Goal: Transaction & Acquisition: Purchase product/service

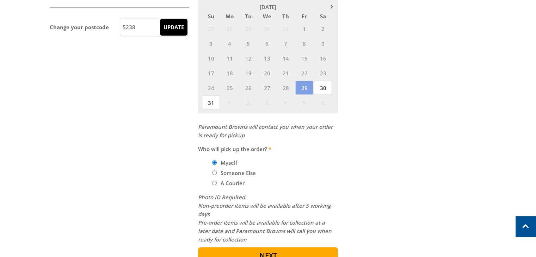
scroll to position [388, 0]
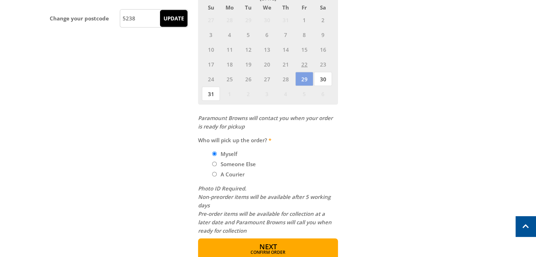
click at [214, 163] on input "Someone Else" at bounding box center [214, 164] width 5 height 5
radio input "true"
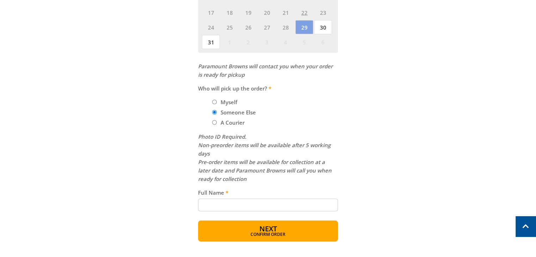
scroll to position [458, 0]
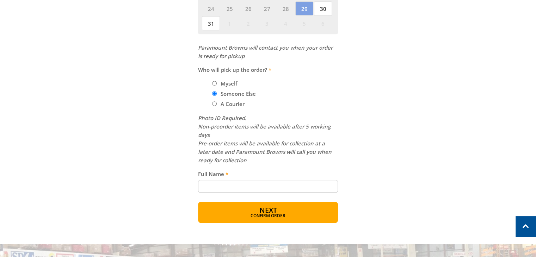
click at [219, 184] on input "Full Name" at bounding box center [268, 186] width 140 height 13
type input "[PERSON_NAME]"
click at [275, 209] on span "Next" at bounding box center [268, 211] width 18 height 10
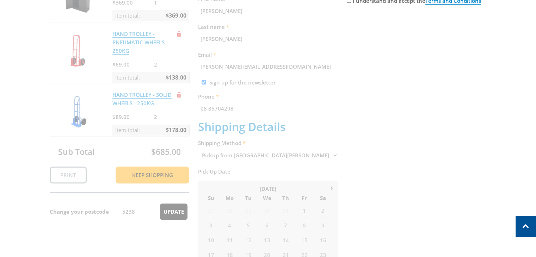
scroll to position [74, 0]
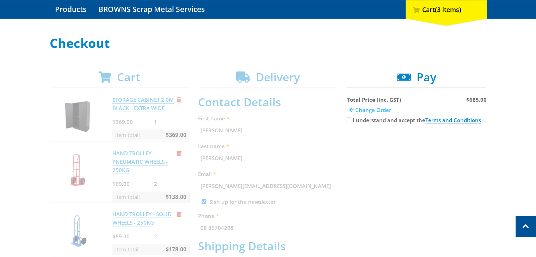
click at [360, 111] on span "Change Order" at bounding box center [373, 109] width 36 height 7
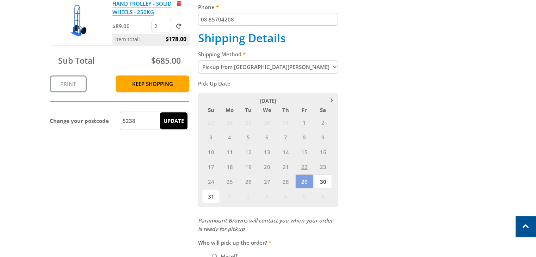
scroll to position [286, 0]
click at [322, 164] on span "23" at bounding box center [323, 166] width 18 height 14
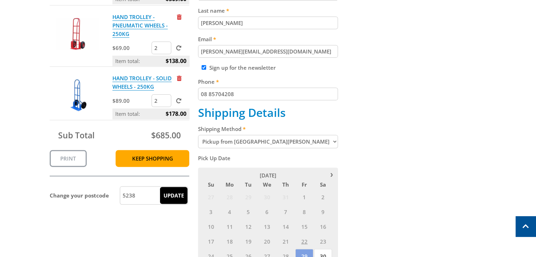
scroll to position [215, 0]
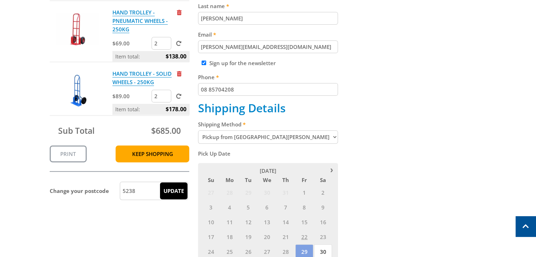
click at [304, 220] on span "15" at bounding box center [304, 222] width 18 height 14
click at [317, 225] on span "16" at bounding box center [323, 222] width 18 height 14
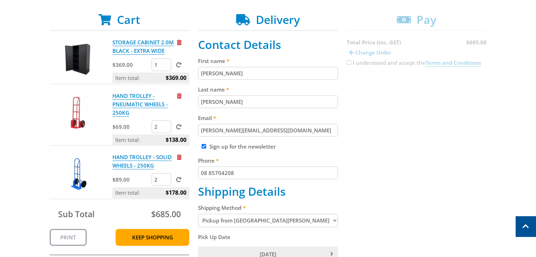
scroll to position [109, 0]
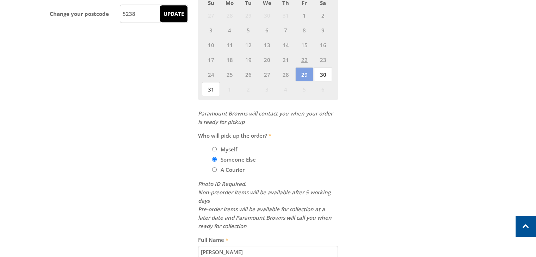
scroll to position [462, 0]
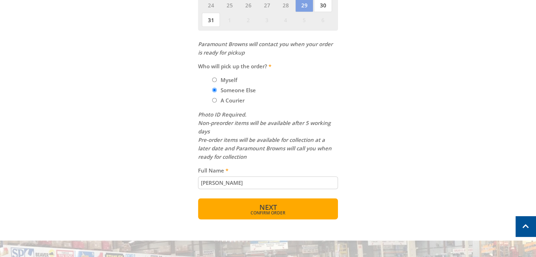
click at [290, 209] on button "Next Confirm order" at bounding box center [268, 208] width 140 height 21
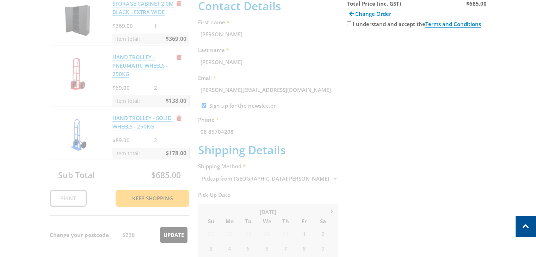
scroll to position [145, 0]
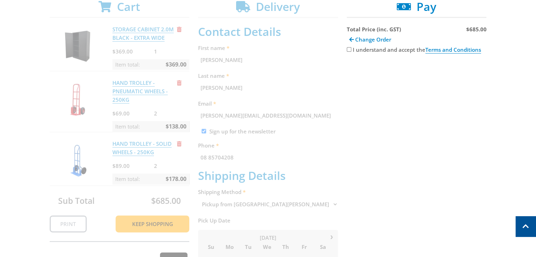
click at [349, 49] on input "I understand and accept the Terms and Conditions" at bounding box center [349, 49] width 5 height 5
checkbox input "true"
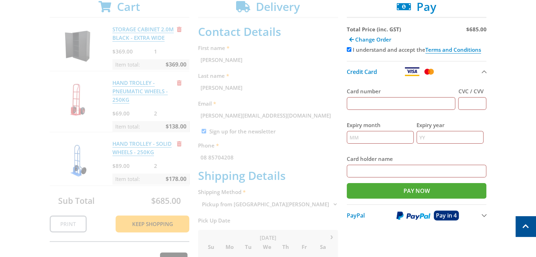
scroll to position [109, 0]
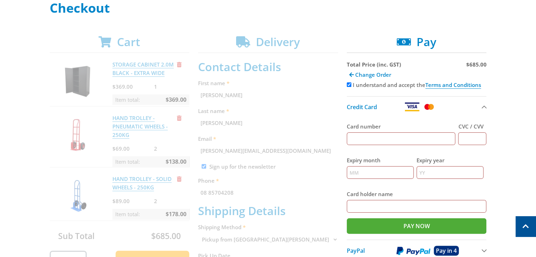
click at [371, 139] on input "Card number" at bounding box center [401, 139] width 109 height 13
click at [470, 138] on input "CVC / CVV" at bounding box center [472, 139] width 28 height 13
click at [409, 140] on input "5587011006086968" at bounding box center [401, 139] width 109 height 13
type input "5"
type input "5587011002321302"
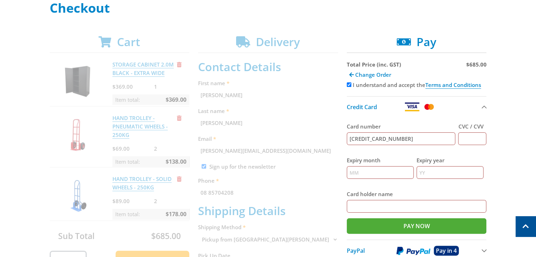
click at [482, 137] on input "CVC / CVV" at bounding box center [472, 139] width 28 height 13
type input "072"
click at [391, 172] on input "Expiry month" at bounding box center [380, 172] width 67 height 13
type input "08"
type input "27"
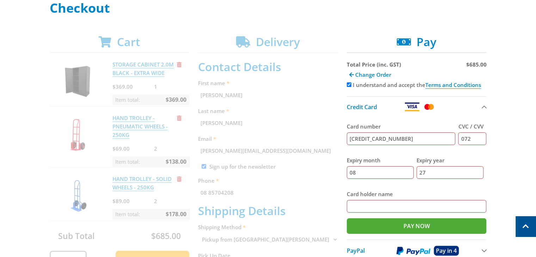
click at [392, 208] on input "Card holder name" at bounding box center [417, 206] width 140 height 13
type input "R Rathnayake"
click at [420, 229] on input "Pay Now" at bounding box center [417, 227] width 140 height 16
type input "Paying..."
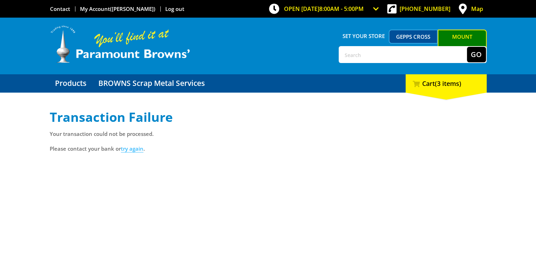
click at [135, 148] on link "try again" at bounding box center [132, 148] width 23 height 7
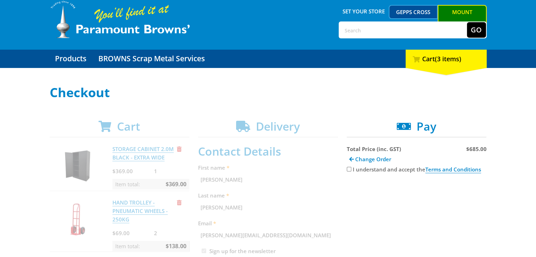
scroll to position [71, 0]
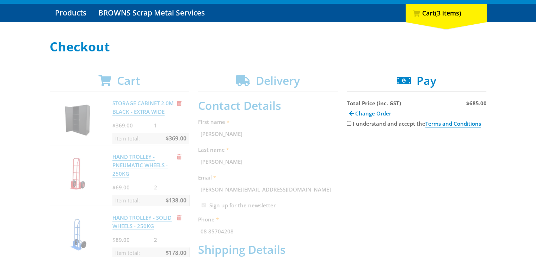
click at [348, 124] on input "I understand and accept the Terms and Conditions" at bounding box center [349, 123] width 5 height 5
checkbox input "true"
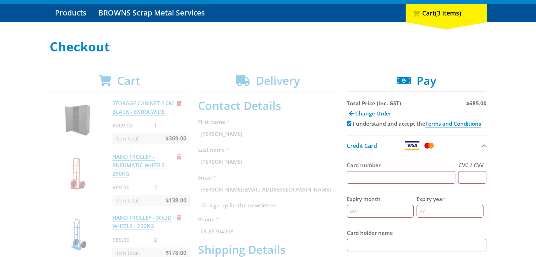
click at [362, 176] on input "Card number" at bounding box center [401, 177] width 109 height 13
type input "[CREDIT_CARD_NUMBER]"
type input "0"
type input "072"
type input "08"
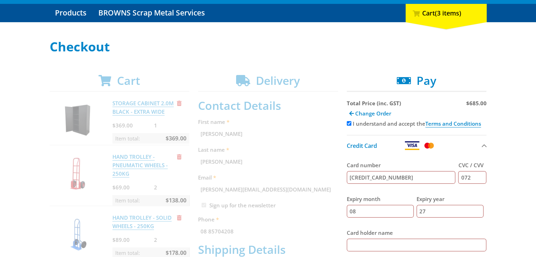
type input "27"
click at [355, 244] on input "Card holder name" at bounding box center [417, 245] width 140 height 13
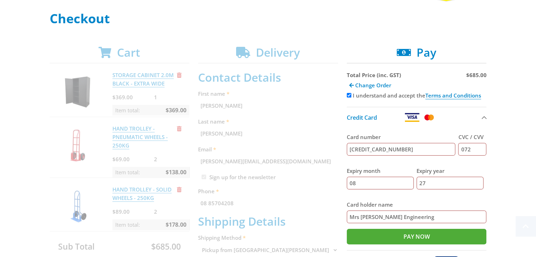
scroll to position [141, 0]
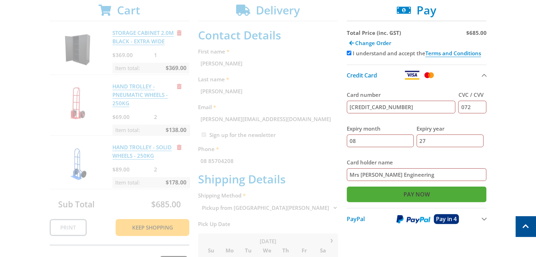
type input "Mrs R Rathnayake Bowhill Engineering"
click at [409, 195] on input "Pay Now" at bounding box center [417, 195] width 140 height 16
type input "Paying..."
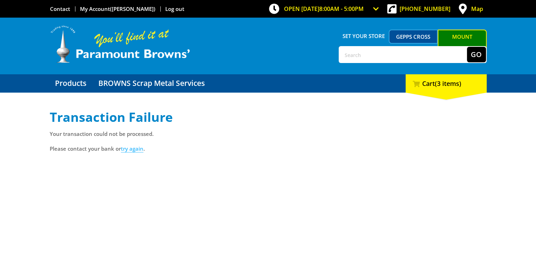
click at [133, 150] on link "try again" at bounding box center [132, 148] width 23 height 7
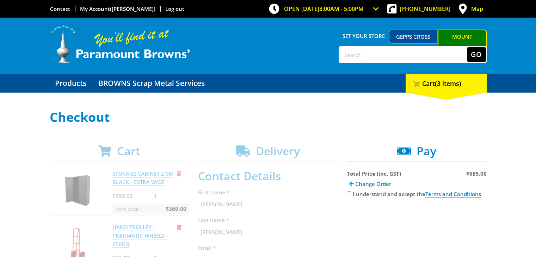
click at [349, 194] on input "I understand and accept the Terms and Conditions" at bounding box center [349, 194] width 5 height 5
checkbox input "true"
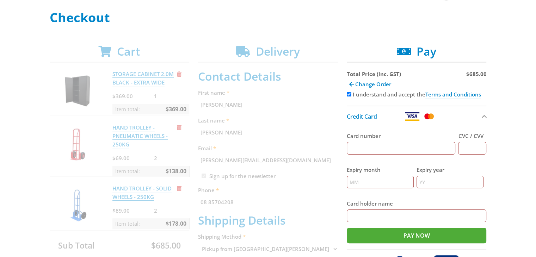
scroll to position [106, 0]
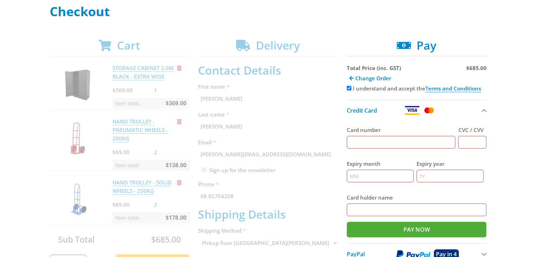
click at [363, 138] on input "Card number" at bounding box center [401, 142] width 109 height 13
type input "5587011002321302"
click at [468, 143] on input "CVC / CVV" at bounding box center [472, 142] width 28 height 13
type input "072"
click at [380, 177] on input "Expiry month" at bounding box center [380, 176] width 67 height 13
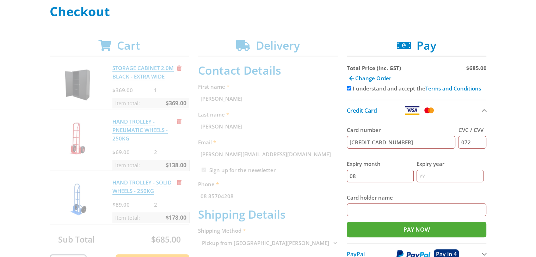
type input "08"
type input "27"
click at [377, 211] on input "Card holder name" at bounding box center [417, 210] width 140 height 13
click at [378, 209] on input "Card holder name" at bounding box center [417, 210] width 140 height 13
click at [358, 208] on input "Mrs Rathnayake" at bounding box center [417, 210] width 140 height 13
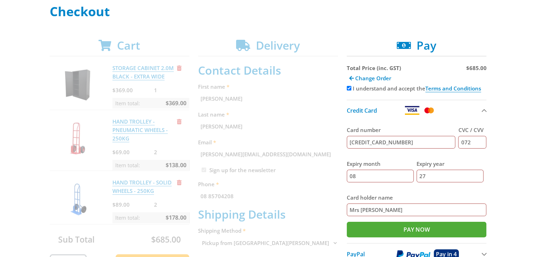
click at [403, 212] on input "Mrs R Rathnayake" at bounding box center [417, 210] width 140 height 13
type input "Mrs R Rathnayake Bowhill Engineering"
click at [417, 229] on input "Pay Now" at bounding box center [417, 230] width 140 height 16
type input "Paying..."
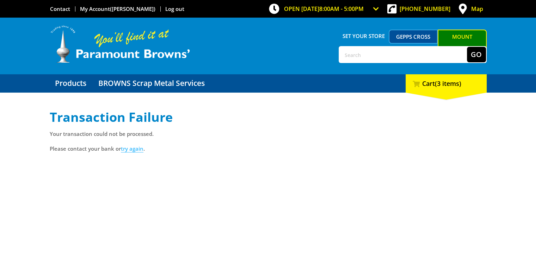
click at [133, 150] on link "try again" at bounding box center [132, 148] width 23 height 7
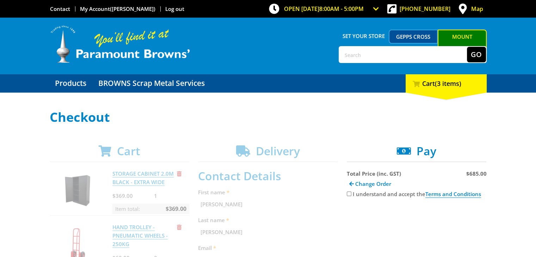
click at [347, 192] on input "I understand and accept the Terms and Conditions" at bounding box center [349, 194] width 5 height 5
checkbox input "true"
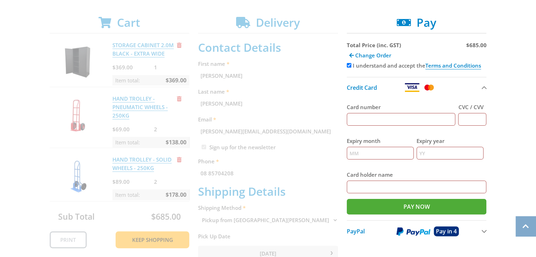
scroll to position [141, 0]
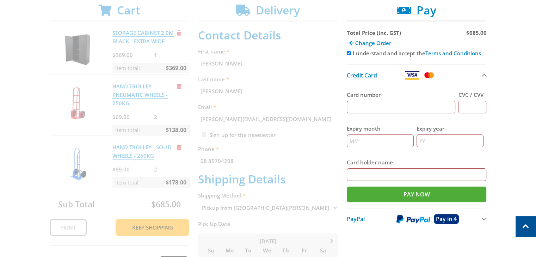
click at [354, 107] on input "Card number" at bounding box center [401, 107] width 109 height 13
type input "5587011002321302"
click at [470, 106] on input "CVC / CVV" at bounding box center [472, 107] width 28 height 13
type input "072"
type input "08"
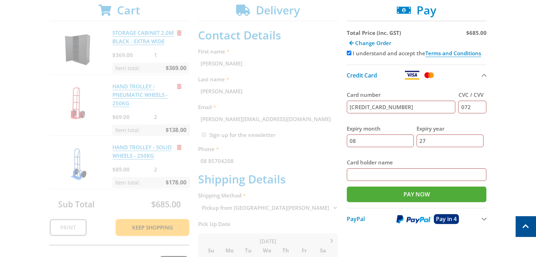
type input "27"
click at [381, 175] on input "Card holder name" at bounding box center [417, 175] width 140 height 13
type input "R Rathnayake"
click at [380, 198] on input "Pay Now" at bounding box center [417, 195] width 140 height 16
type input "Paying..."
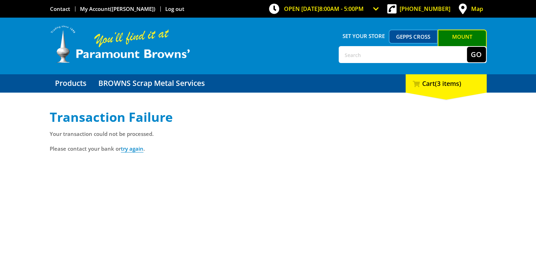
click at [227, 147] on p "Please contact your bank or try again ." at bounding box center [268, 149] width 437 height 8
click at [137, 150] on link "try again" at bounding box center [132, 148] width 23 height 7
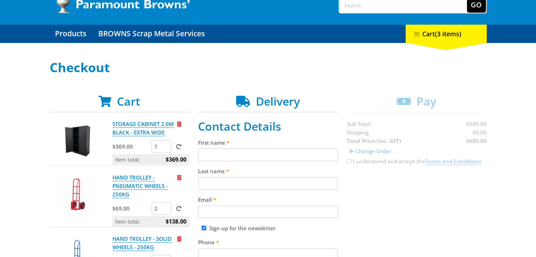
scroll to position [106, 0]
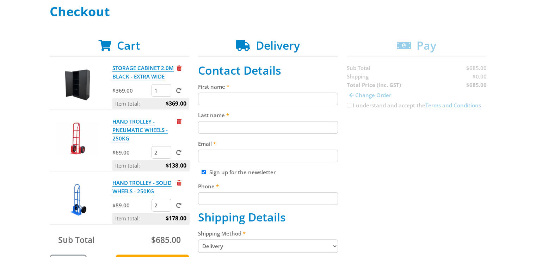
click at [207, 96] on input "First name" at bounding box center [268, 99] width 140 height 13
type input "[PERSON_NAME]"
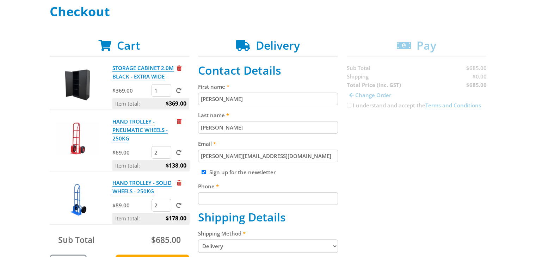
type input "[PERSON_NAME][EMAIL_ADDRESS][DOMAIN_NAME]"
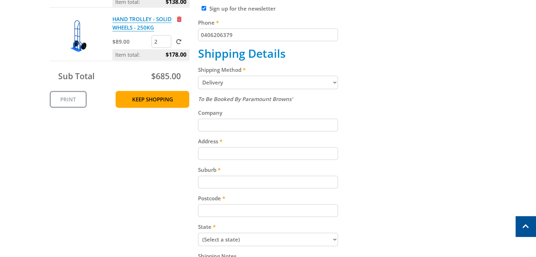
scroll to position [282, 0]
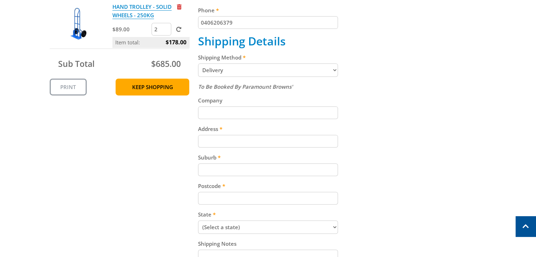
type input "0406206379"
click at [219, 115] on input "Company" at bounding box center [268, 112] width 140 height 13
type input "Bowhill"
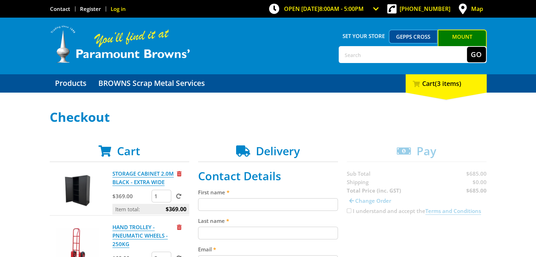
click at [118, 9] on link "Log in" at bounding box center [118, 8] width 15 height 7
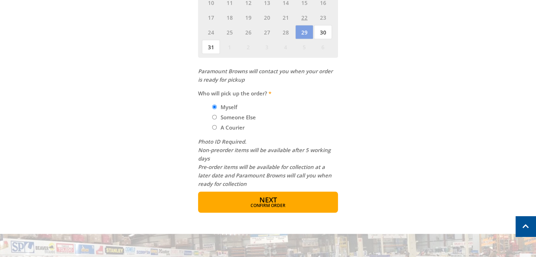
scroll to position [423, 0]
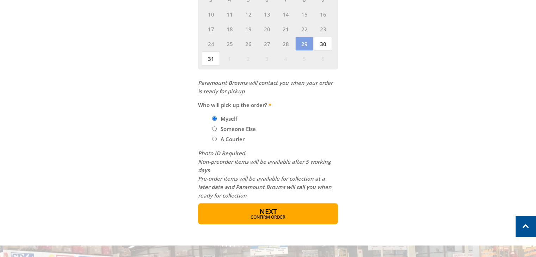
click at [214, 127] on input "Someone Else" at bounding box center [214, 129] width 5 height 5
radio input "true"
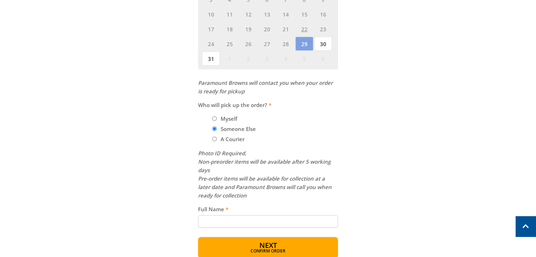
click at [236, 220] on input "Full Name" at bounding box center [268, 221] width 140 height 13
type input "Tyler Hansen"
click at [261, 245] on span "Next" at bounding box center [268, 246] width 18 height 10
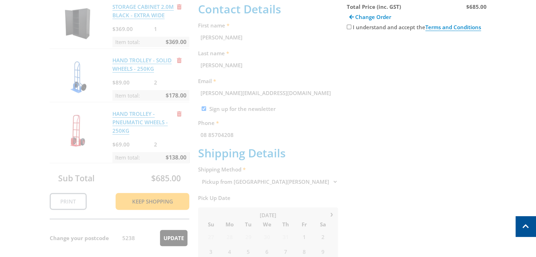
scroll to position [145, 0]
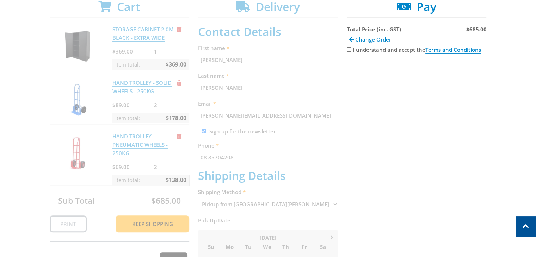
click at [348, 50] on input "I understand and accept the Terms and Conditions" at bounding box center [349, 49] width 5 height 5
checkbox input "true"
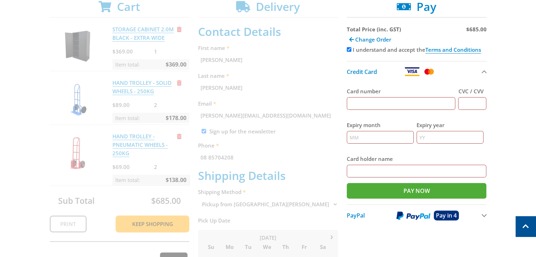
click at [359, 100] on input "Card number" at bounding box center [401, 103] width 109 height 13
type input "5587011002103890"
click at [472, 103] on input "CVC / CVV" at bounding box center [472, 103] width 28 height 13
type input "0"
type input "072"
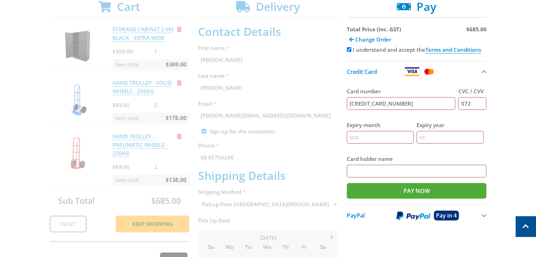
click at [364, 136] on input "Expiry month" at bounding box center [380, 137] width 67 height 13
type input "08"
type input "25"
click at [383, 171] on input "Card holder name" at bounding box center [417, 171] width 140 height 13
click at [391, 170] on input "Card holder name" at bounding box center [417, 171] width 140 height 13
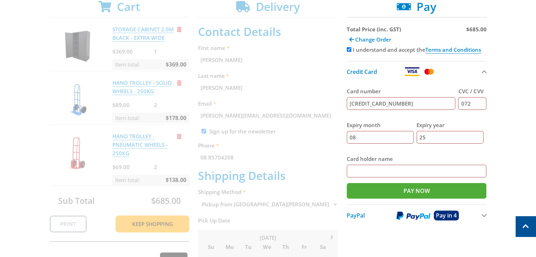
click at [366, 167] on input "Card holder name" at bounding box center [417, 171] width 140 height 13
type input "T Dennis"
click at [408, 186] on input "Pay Now" at bounding box center [417, 191] width 140 height 16
type input "Paying..."
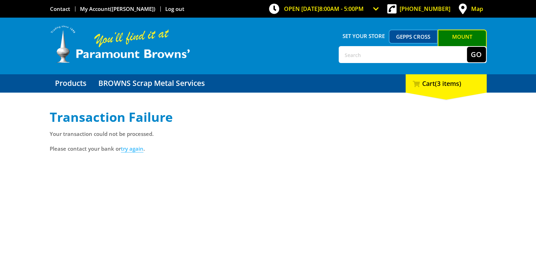
click at [134, 151] on link "try again" at bounding box center [132, 148] width 23 height 7
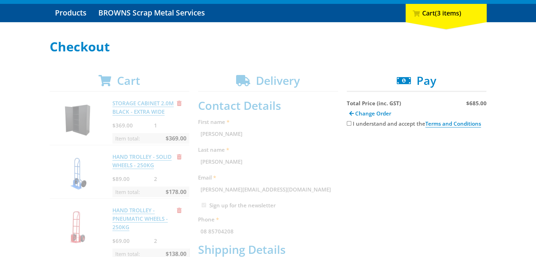
scroll to position [106, 0]
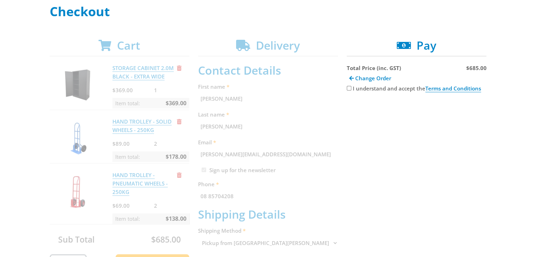
click at [349, 89] on input "I understand and accept the Terms and Conditions" at bounding box center [349, 88] width 5 height 5
checkbox input "true"
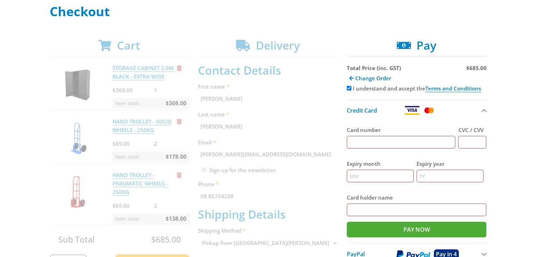
click at [364, 138] on input "Card number" at bounding box center [401, 142] width 109 height 13
type input "5"
type input "5587 0110 0210 3890"
click at [461, 142] on input "CVC / CVV" at bounding box center [472, 142] width 28 height 13
click at [412, 109] on img at bounding box center [412, 110] width 16 height 9
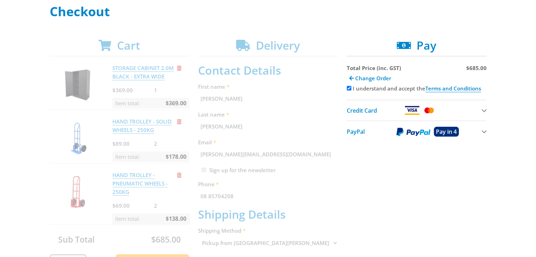
click at [412, 109] on img at bounding box center [412, 110] width 16 height 9
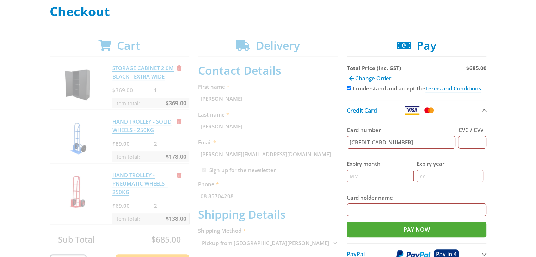
click at [472, 142] on input "CVC / CVV" at bounding box center [472, 142] width 28 height 13
type input "072"
click at [369, 177] on input "Expiry month" at bounding box center [380, 176] width 67 height 13
type input "08"
type input "25"
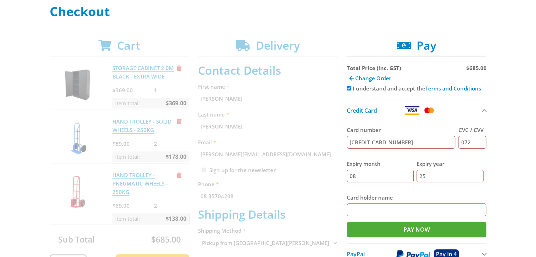
click at [375, 210] on input "Card holder name" at bounding box center [417, 210] width 140 height 13
type input "Tom Dennis"
click at [410, 226] on input "Pay Now" at bounding box center [417, 230] width 140 height 16
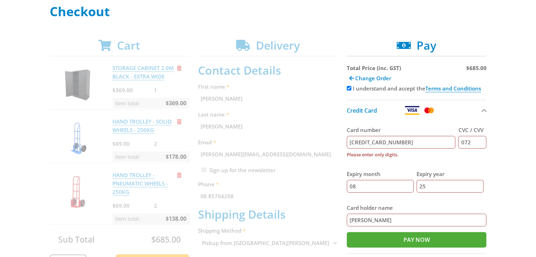
click at [390, 141] on input "5587 0110 0210 3890" at bounding box center [401, 142] width 109 height 13
click at [377, 140] on input "5587 0110 02103890" at bounding box center [401, 142] width 109 height 13
click at [364, 141] on input "5587 011002103890" at bounding box center [401, 142] width 109 height 13
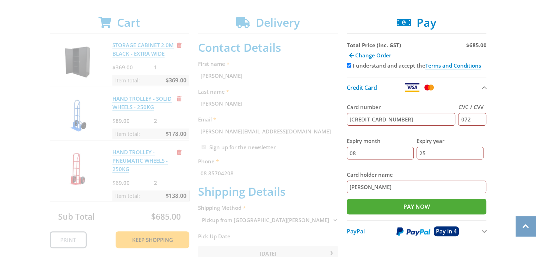
scroll to position [141, 0]
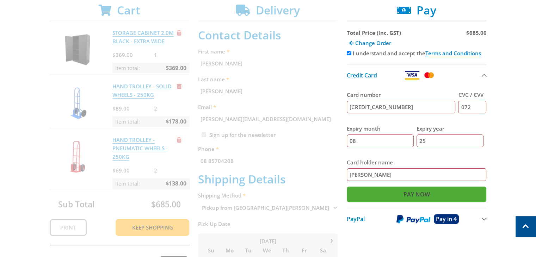
type input "5587011002103890"
click at [404, 193] on input "Pay Now" at bounding box center [417, 195] width 140 height 16
type input "Paying..."
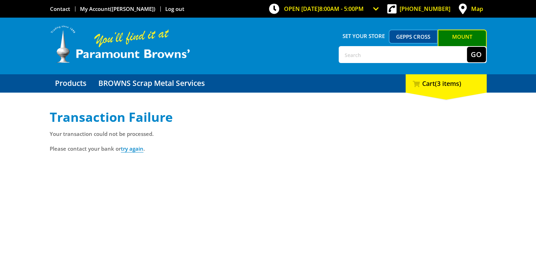
click at [152, 172] on div "Transaction Failure Your transaction could not be processed. Please contact you…" at bounding box center [268, 216] width 437 height 212
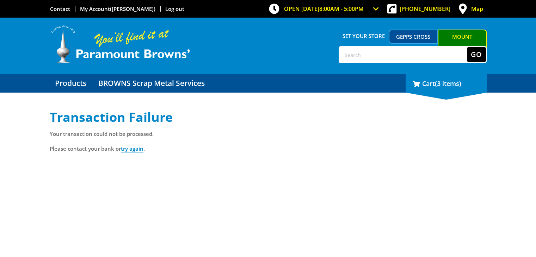
click at [436, 89] on div "3 Cart (3 items)" at bounding box center [446, 83] width 81 height 18
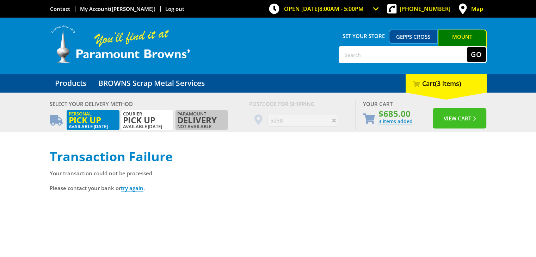
click at [448, 120] on button "View Cart" at bounding box center [460, 118] width 54 height 20
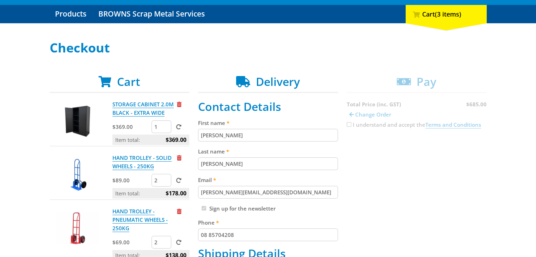
scroll to position [71, 0]
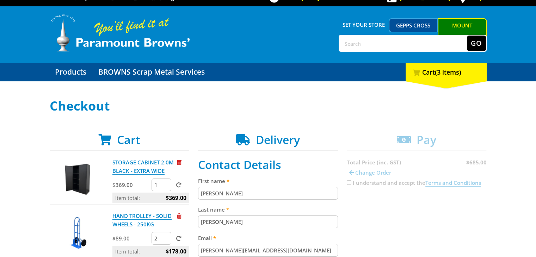
scroll to position [0, 0]
